Goal: Information Seeking & Learning: Learn about a topic

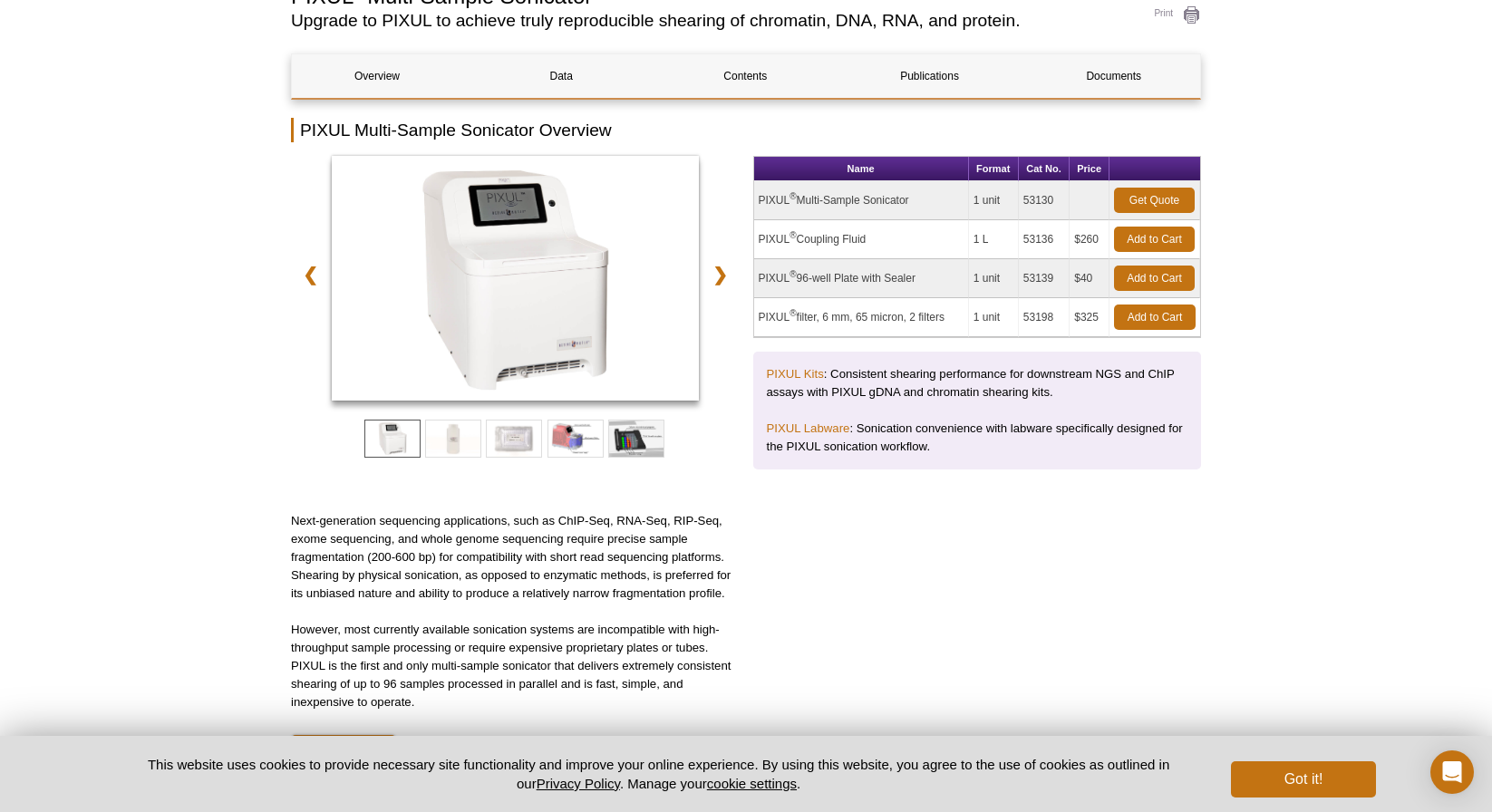
scroll to position [161, 0]
drag, startPoint x: 803, startPoint y: 278, endPoint x: 930, endPoint y: 278, distance: 127.0
click at [930, 278] on td "PIXUL ® 96-well Plate with Sealer" at bounding box center [862, 278] width 215 height 39
click at [452, 429] on span at bounding box center [453, 437] width 56 height 38
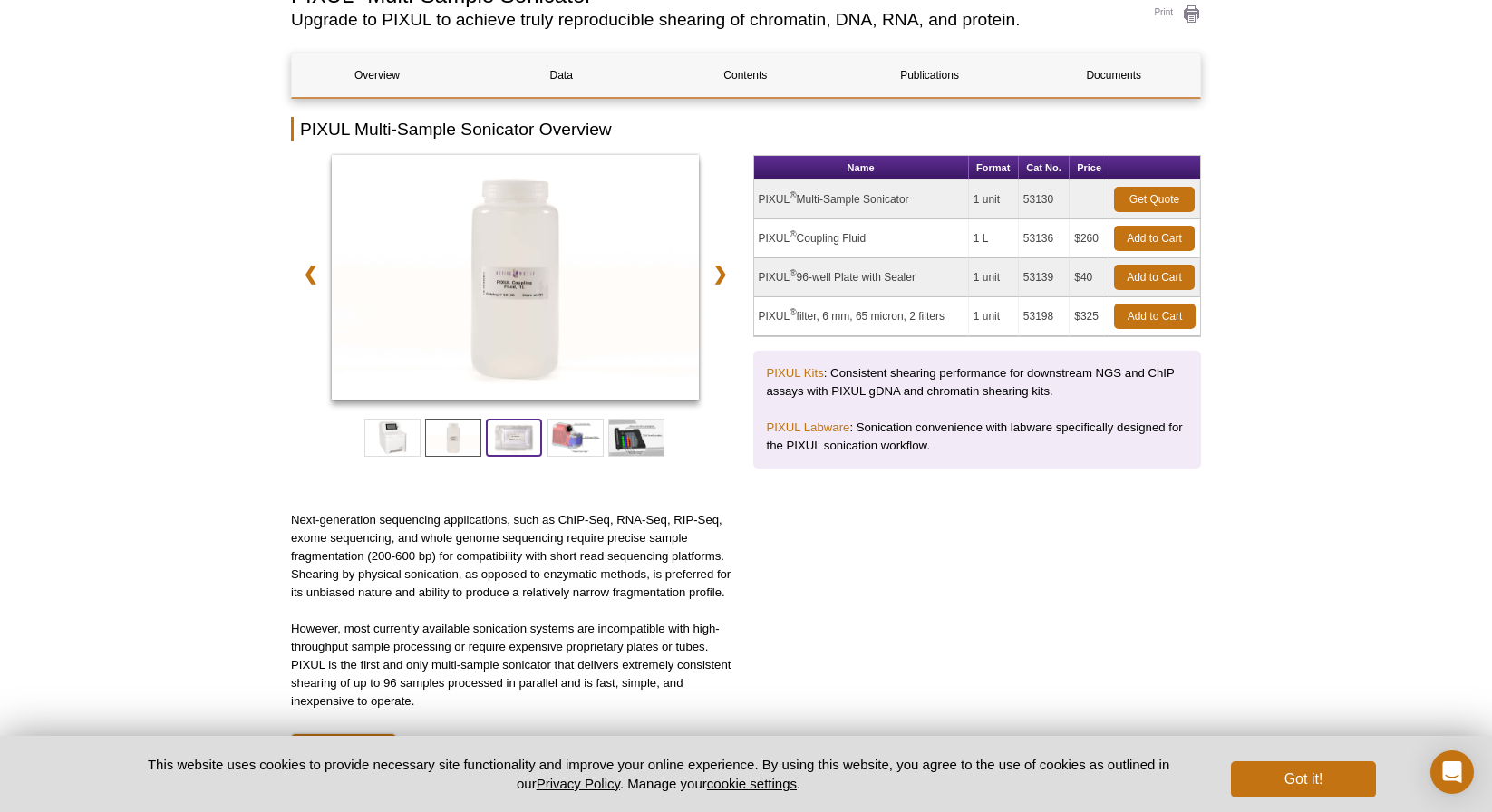
click at [507, 422] on span at bounding box center [514, 437] width 56 height 38
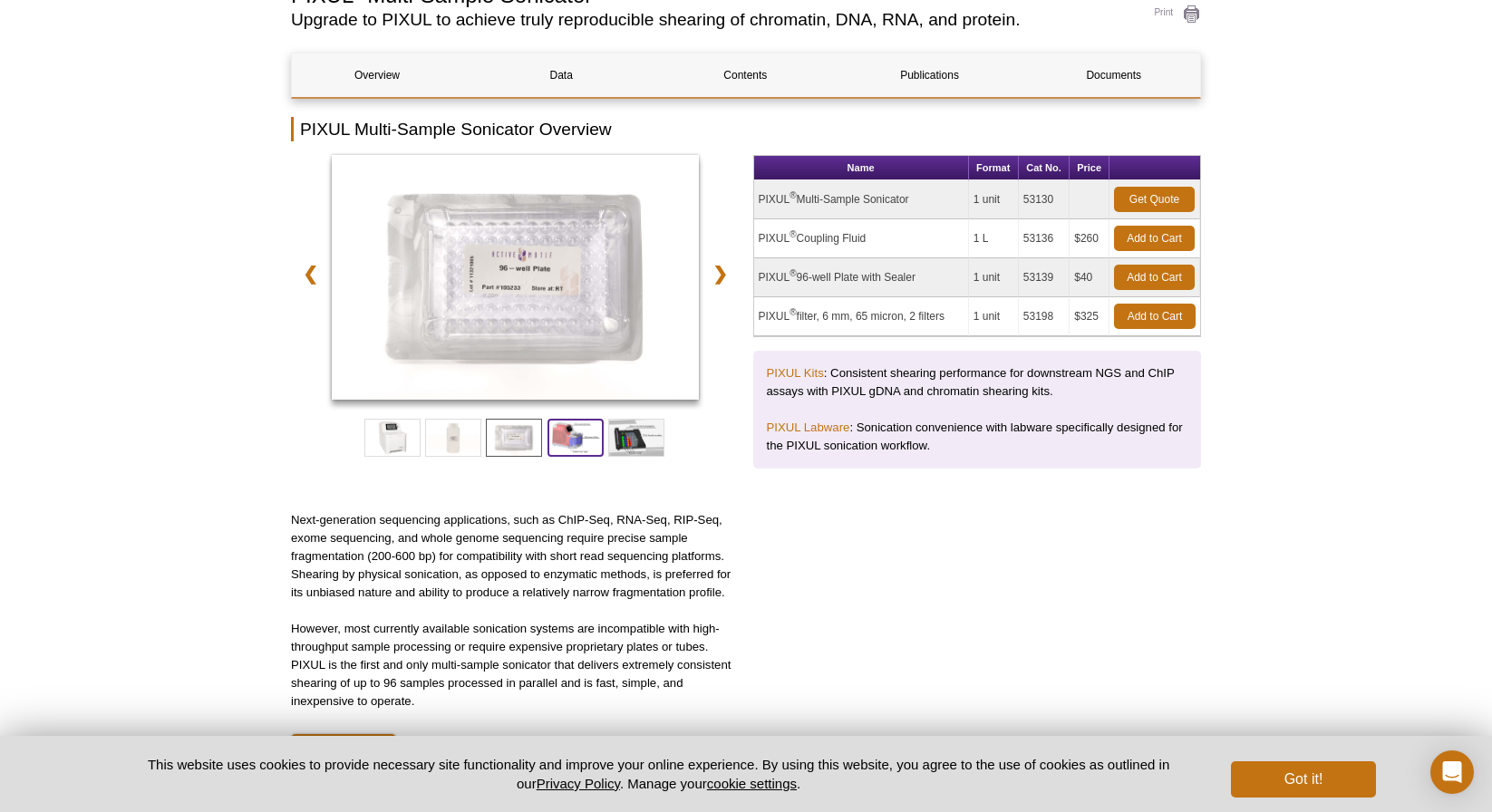
click at [562, 435] on span at bounding box center [576, 437] width 56 height 38
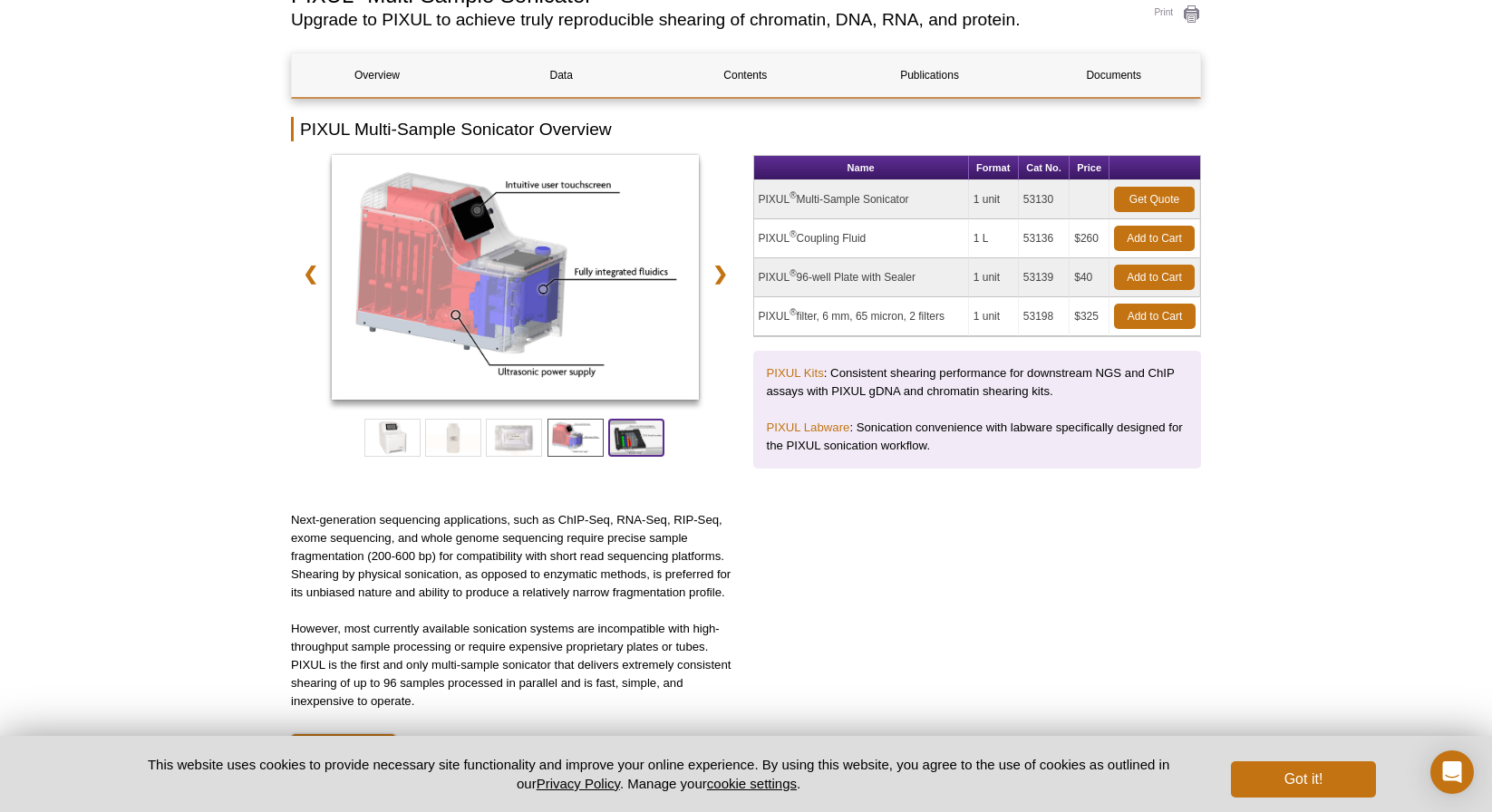
click at [640, 433] on span at bounding box center [637, 437] width 56 height 38
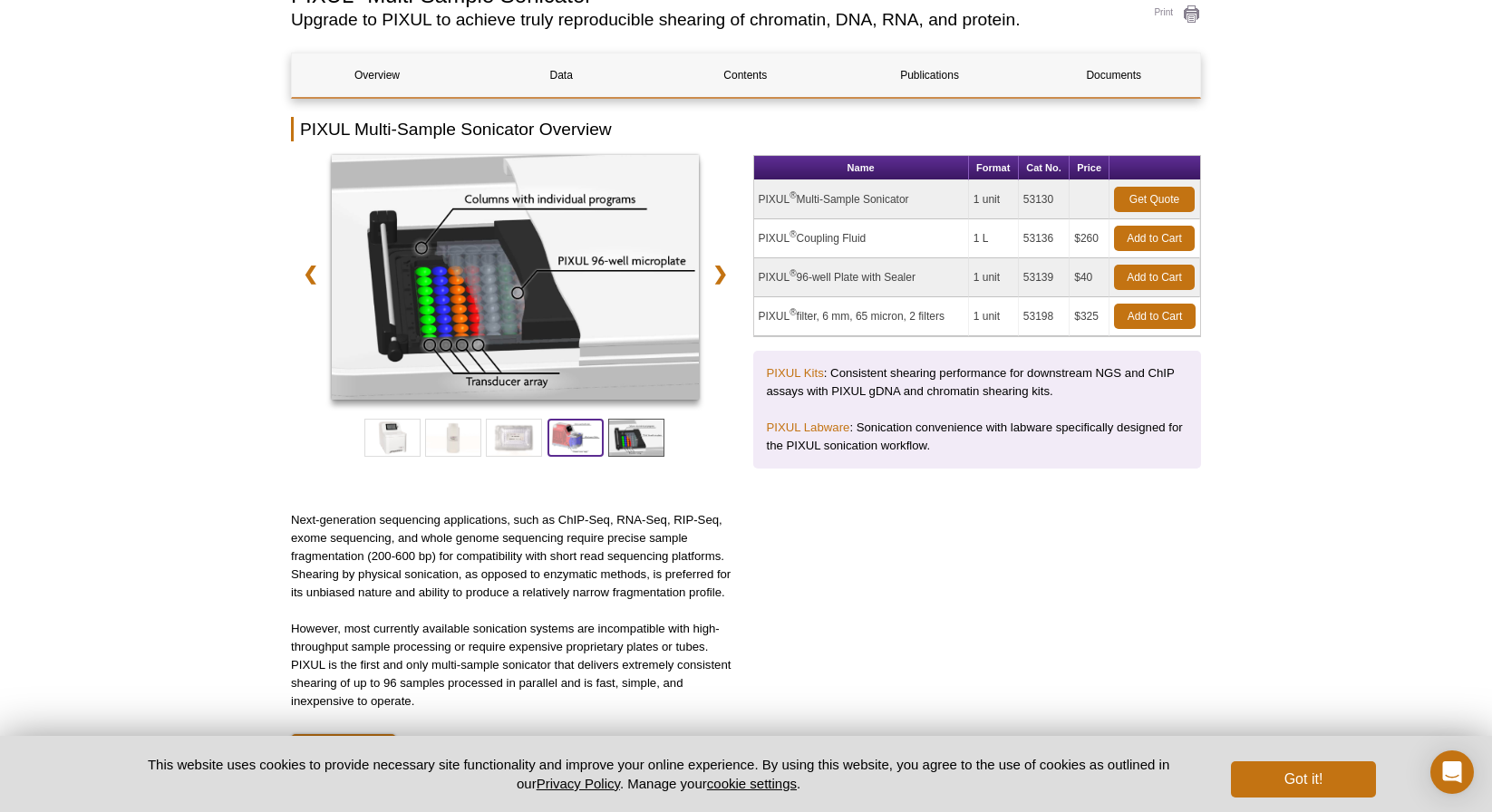
click at [587, 439] on span at bounding box center [576, 437] width 56 height 38
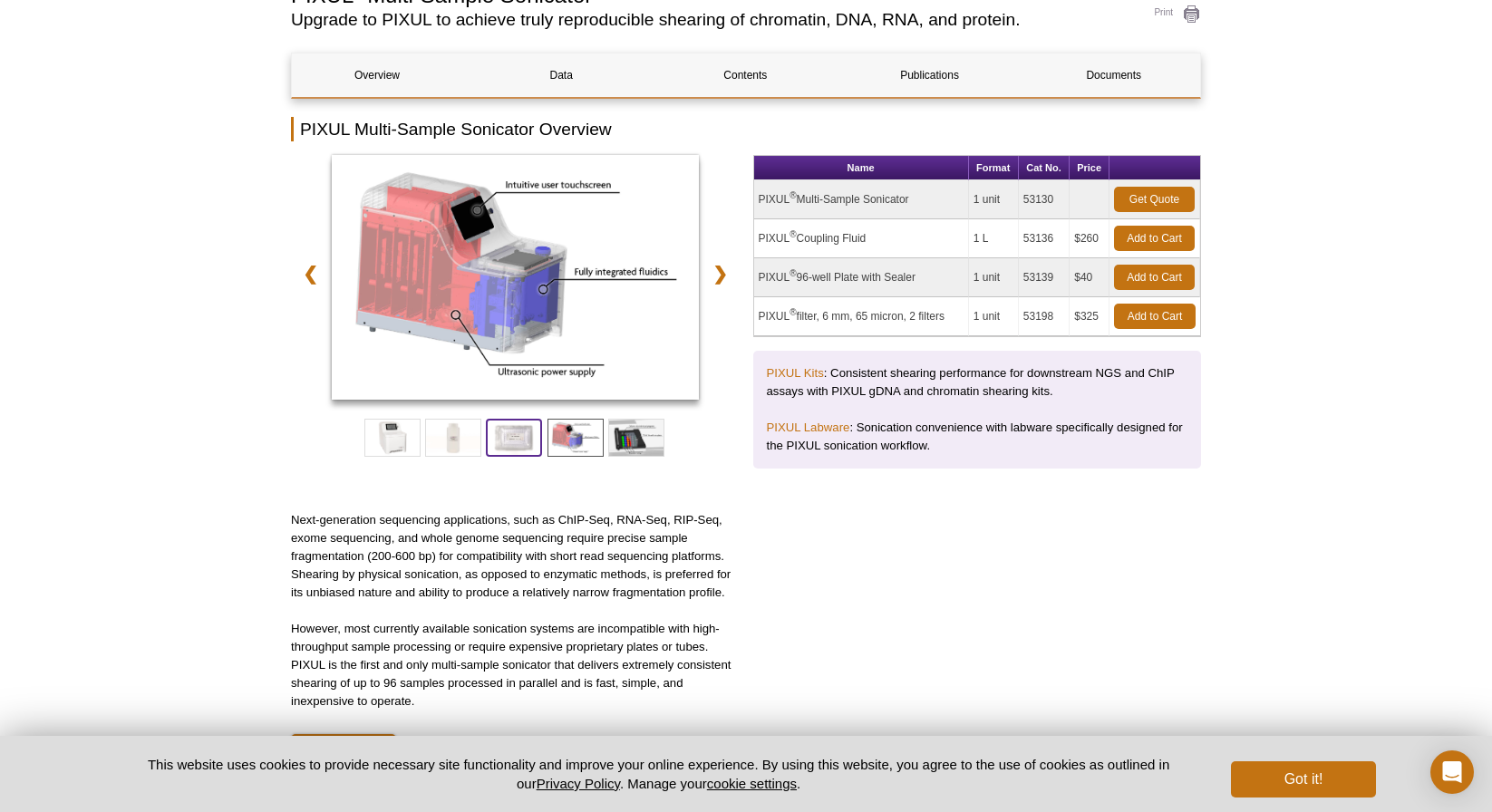
click at [513, 446] on span at bounding box center [514, 437] width 56 height 38
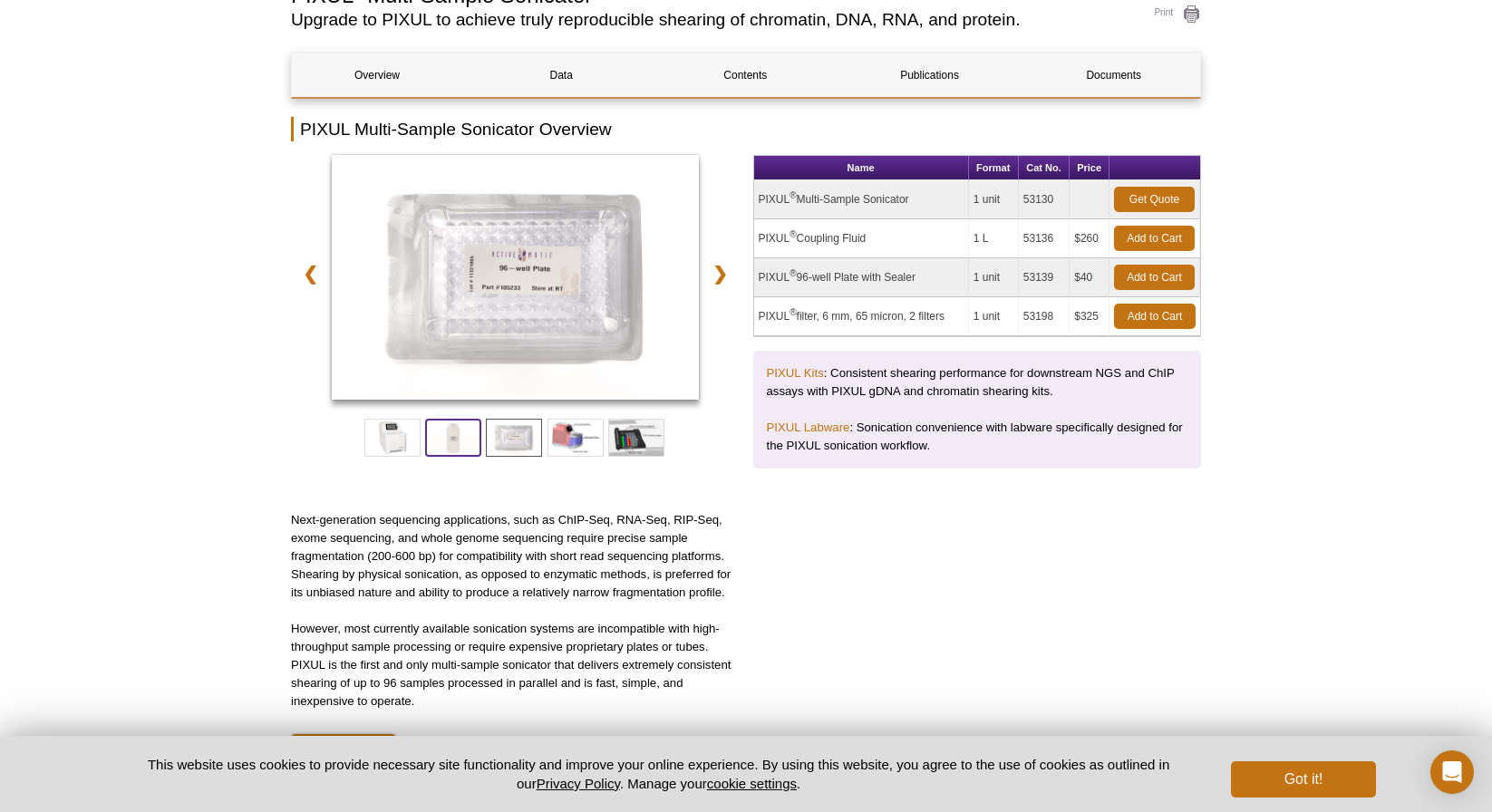
click at [430, 436] on span at bounding box center [453, 437] width 56 height 38
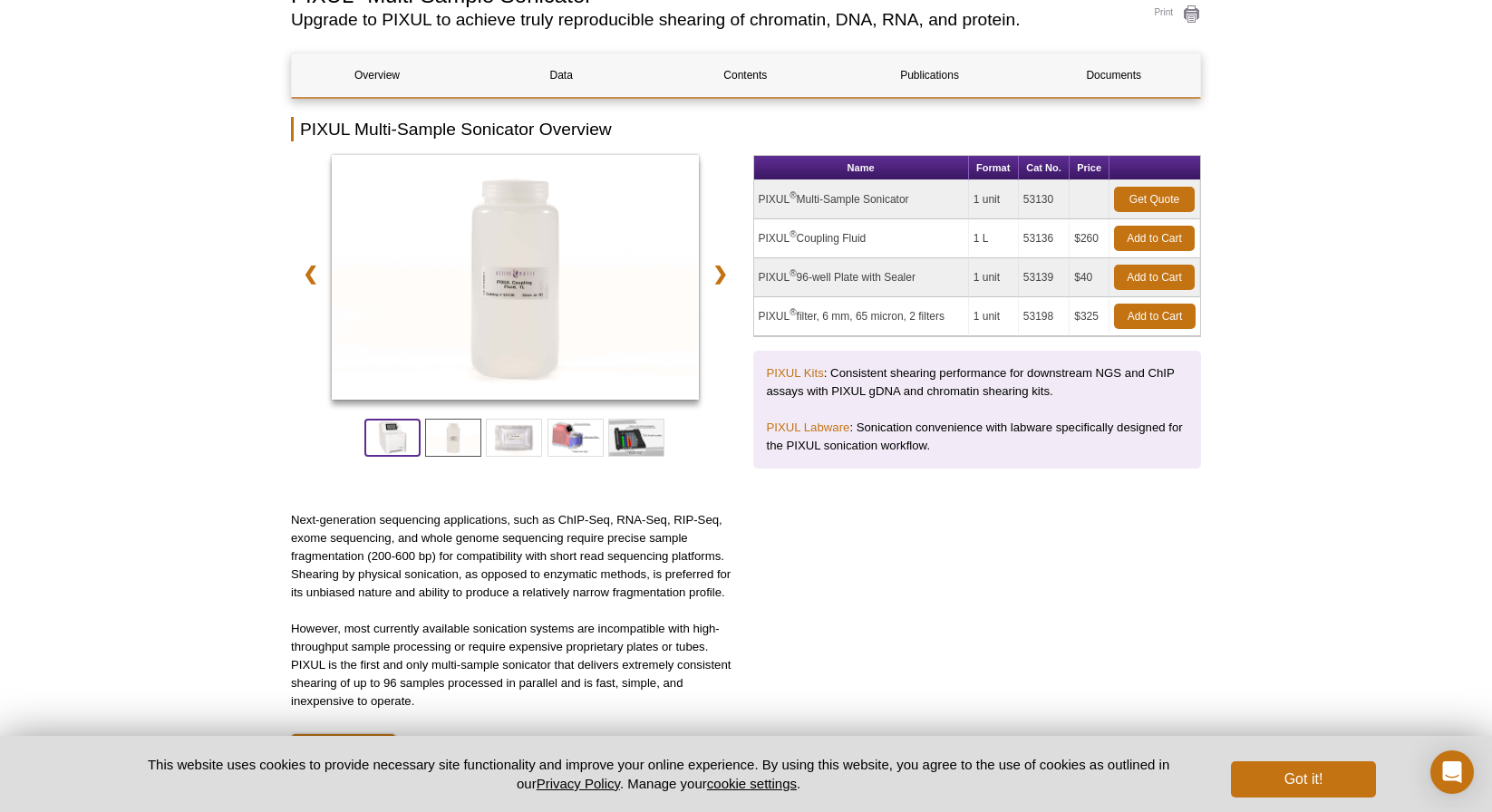
click at [379, 441] on span at bounding box center [393, 437] width 56 height 38
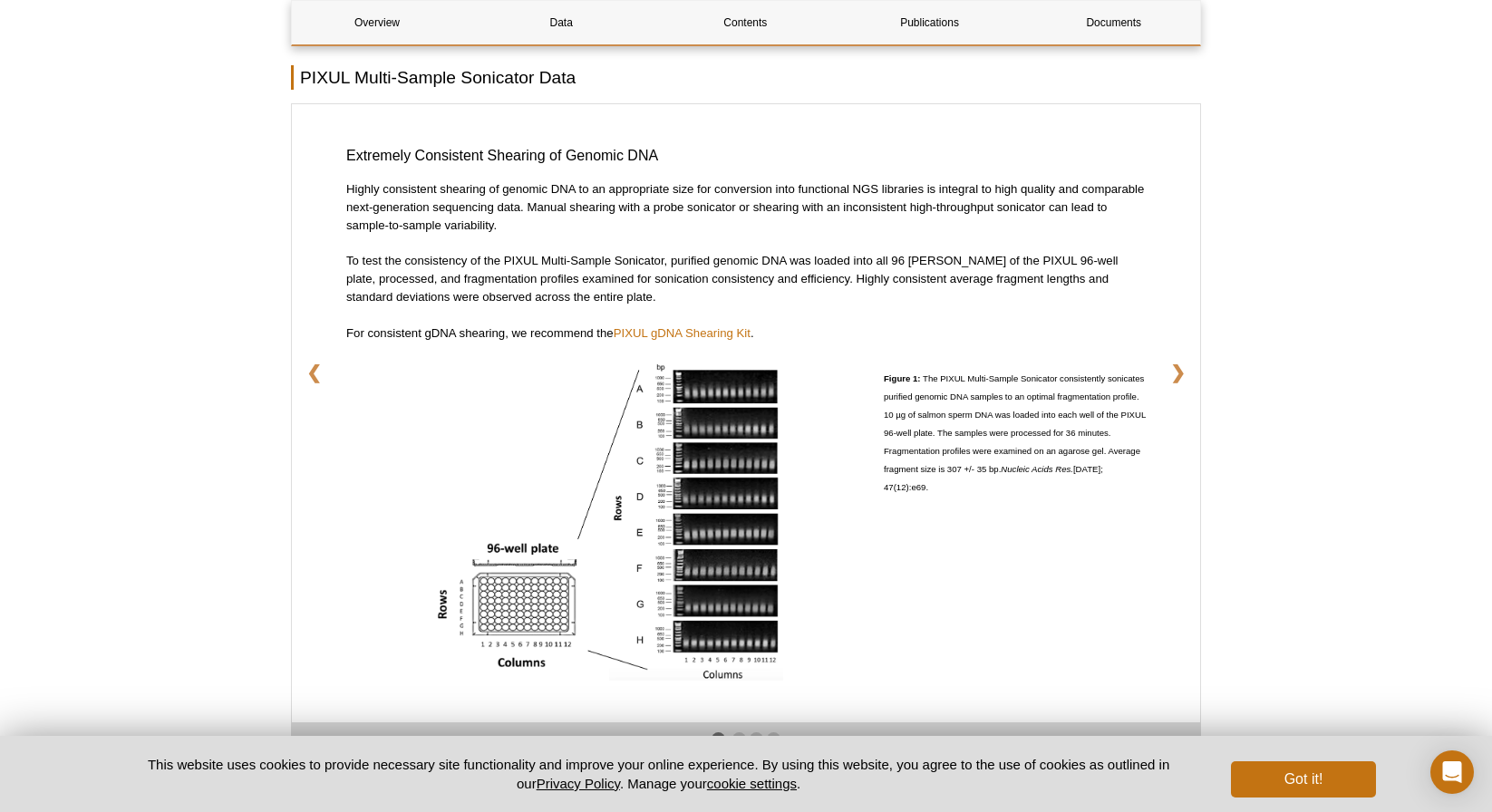
scroll to position [2949, 0]
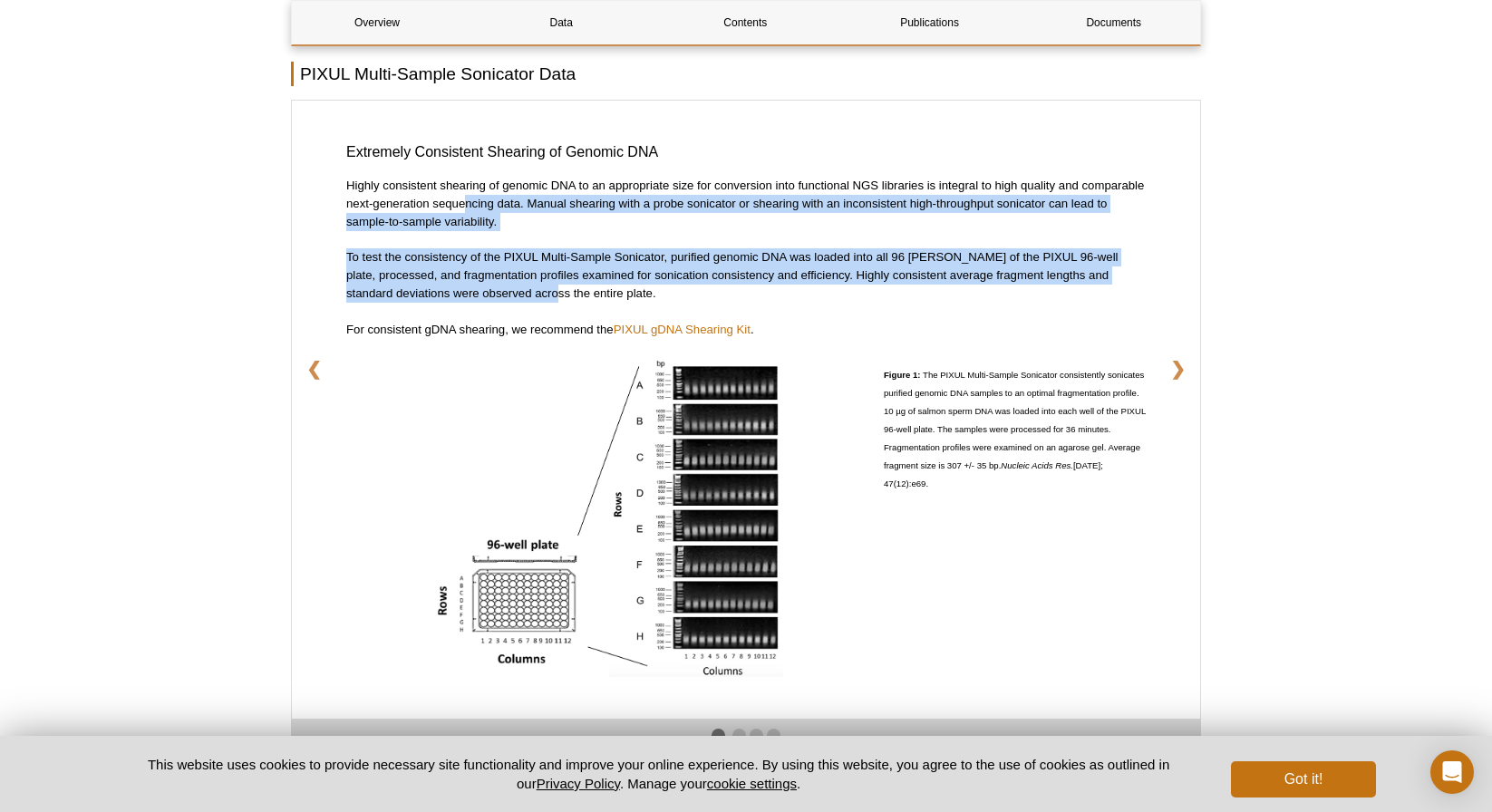
drag, startPoint x: 465, startPoint y: 198, endPoint x: 491, endPoint y: 285, distance: 90.8
click at [491, 285] on div "Extremely Consistent Shearing of Genomic DNA Highly consistent shearing of geno…" at bounding box center [745, 409] width 908 height 618
click at [491, 283] on p "To test the consistency of the PIXUL Multi-Sample Sonicator, purified genomic D…" at bounding box center [745, 276] width 799 height 54
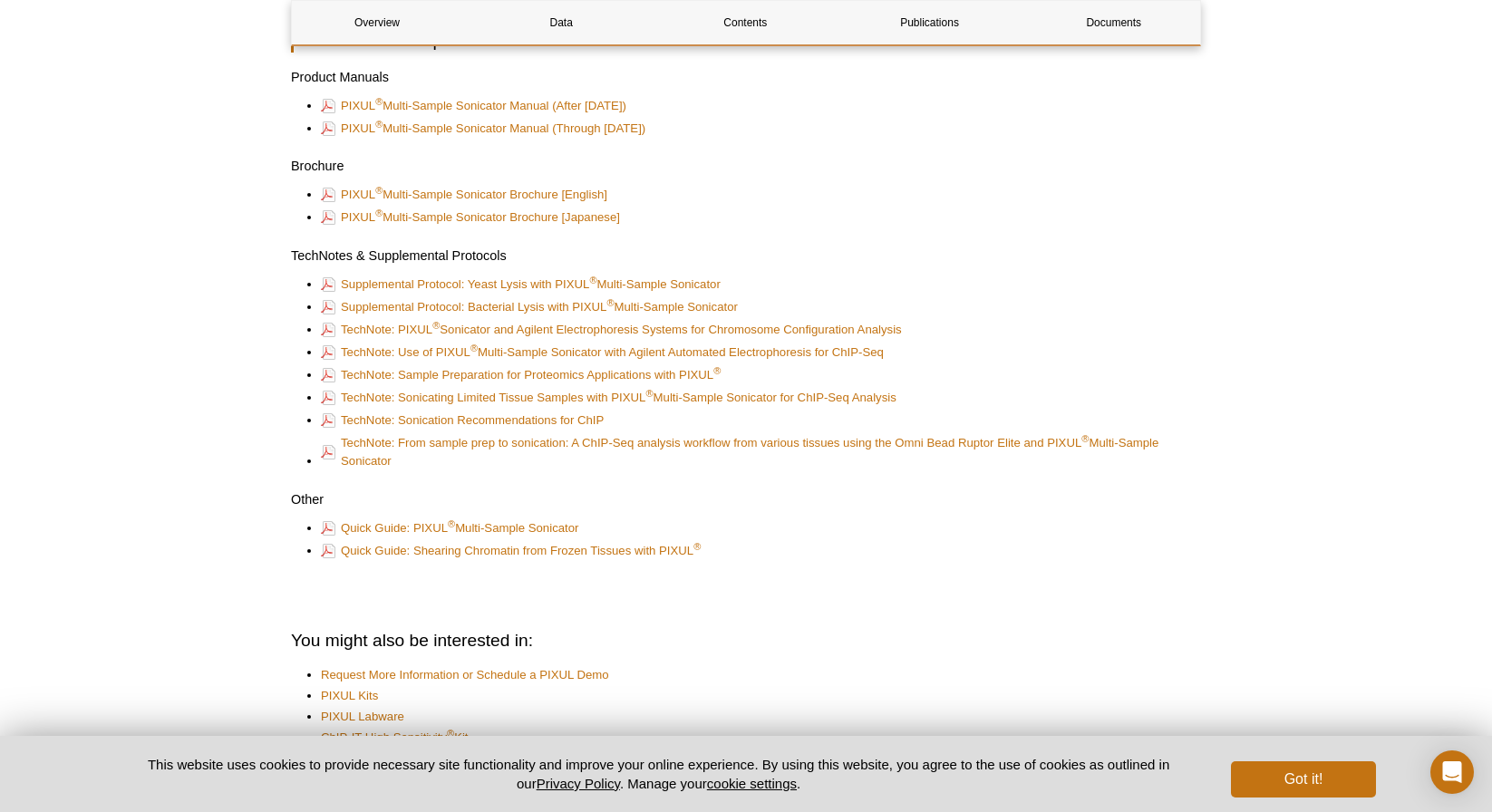
scroll to position [4471, 0]
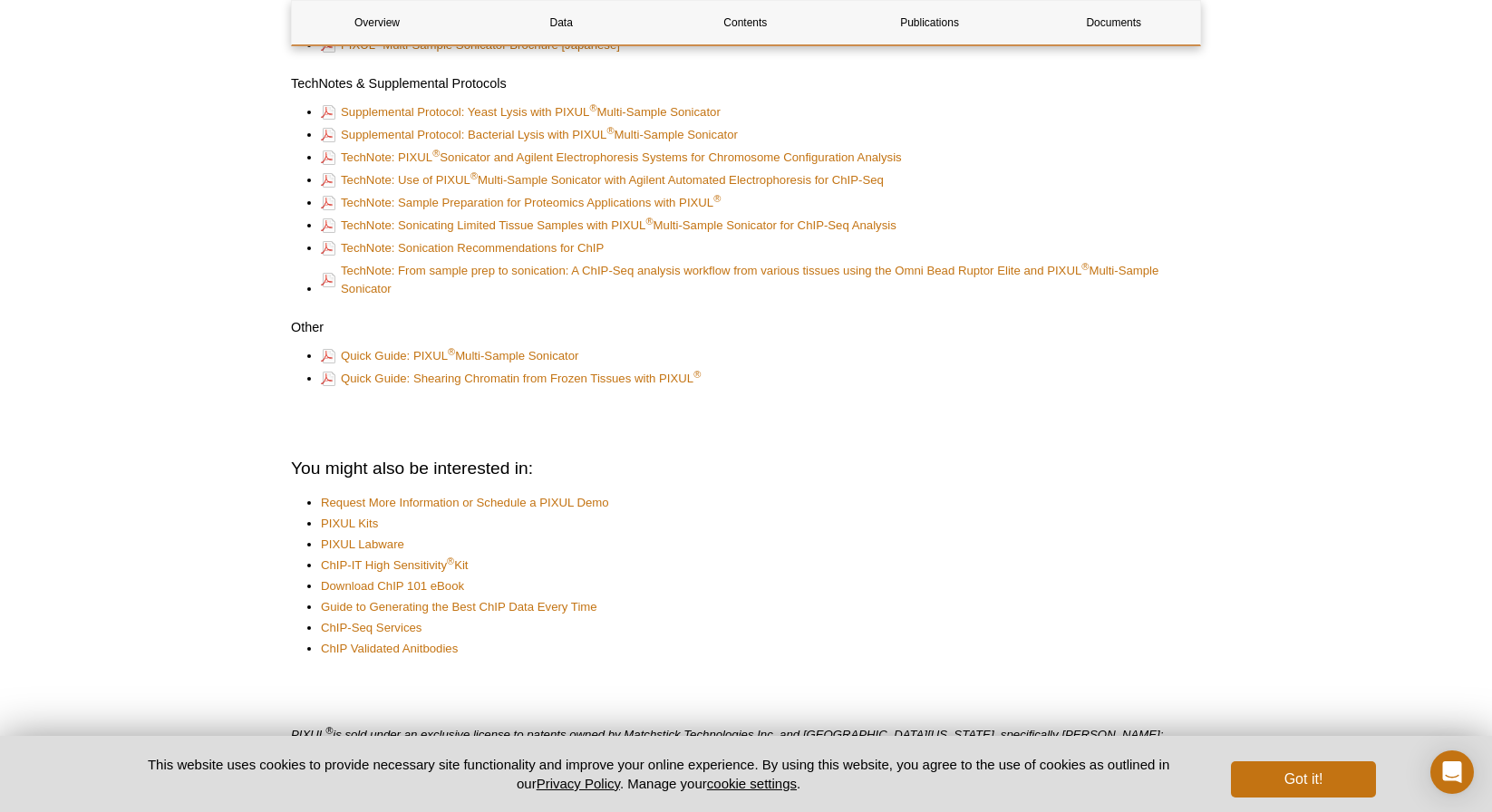
scroll to position [4655, 0]
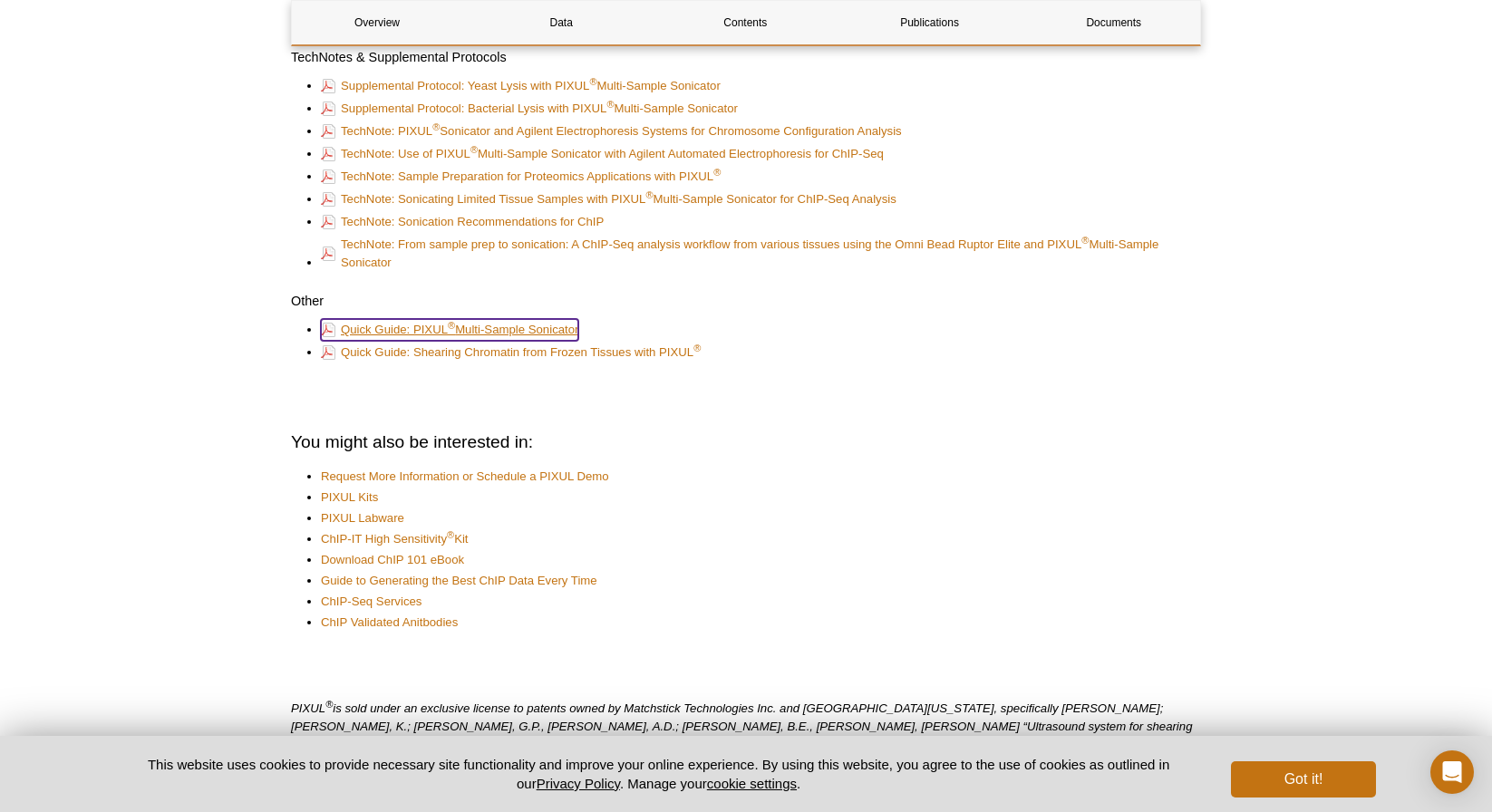
click at [532, 325] on link "Quick Guide: PIXUL ® Multi-Sample Sonicator" at bounding box center [449, 329] width 257 height 21
